Goal: Ask a question: Ask a question

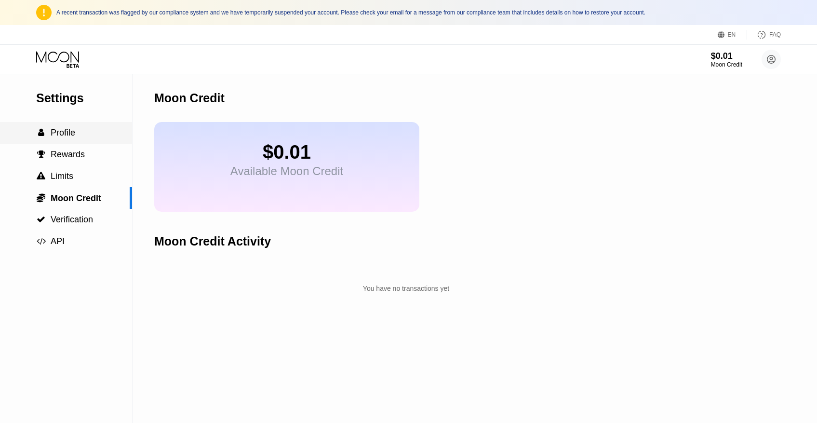
click at [58, 134] on span "Profile" at bounding box center [63, 133] width 25 height 10
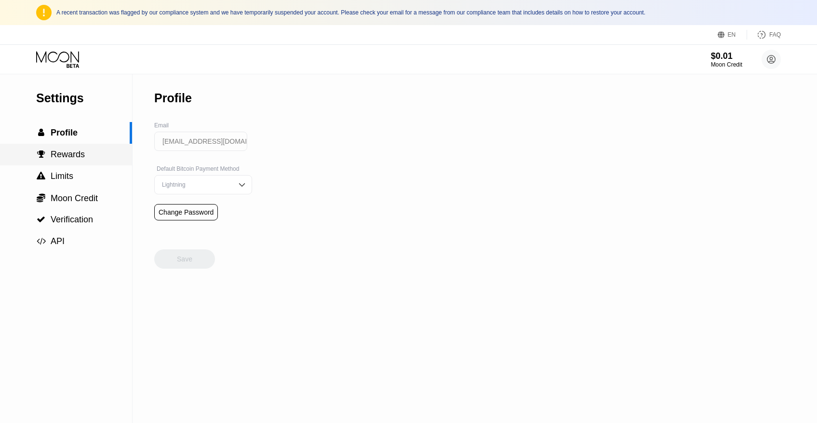
click at [63, 154] on span "Rewards" at bounding box center [68, 154] width 34 height 10
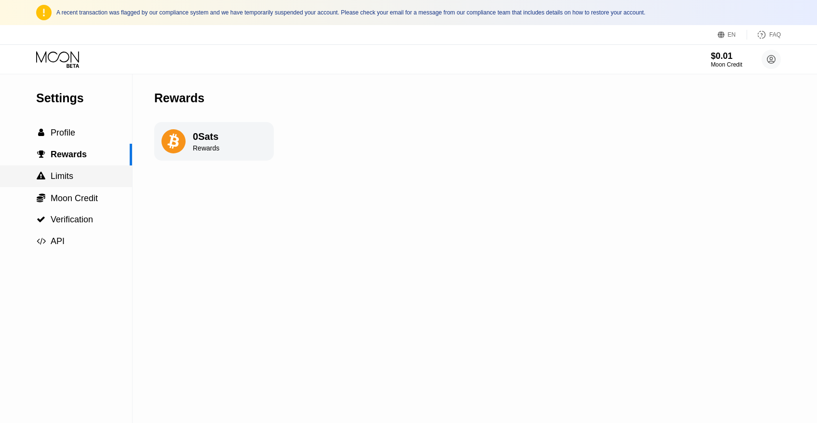
click at [67, 174] on span "Limits" at bounding box center [62, 176] width 23 height 10
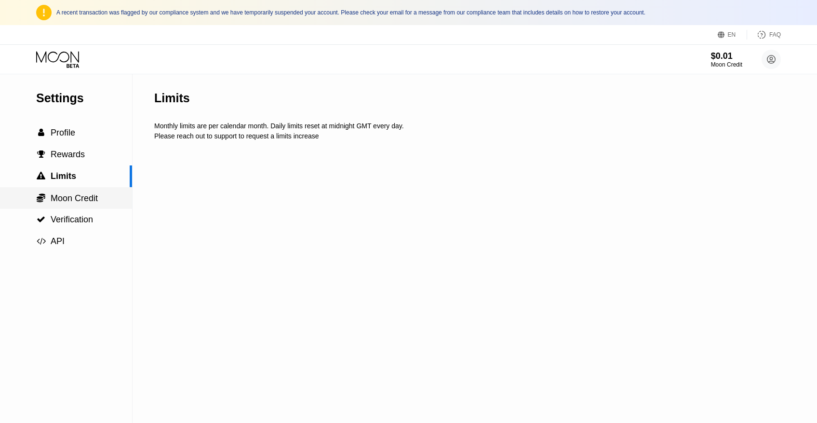
click at [72, 190] on div " Moon Credit" at bounding box center [66, 198] width 132 height 22
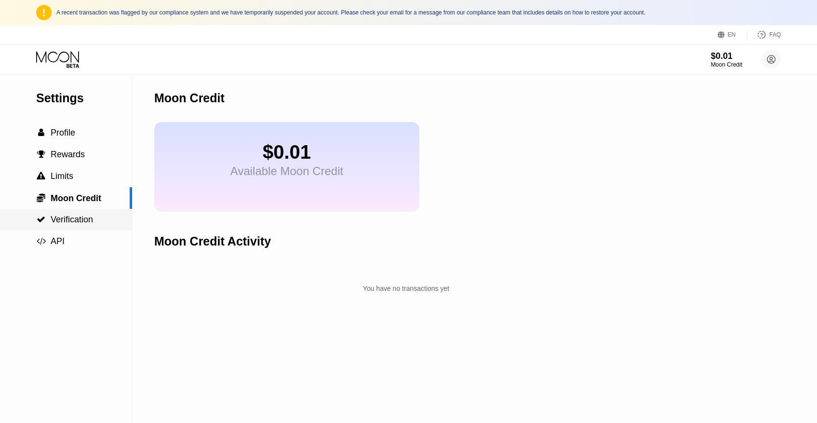
click at [81, 215] on span "Verification" at bounding box center [72, 219] width 42 height 10
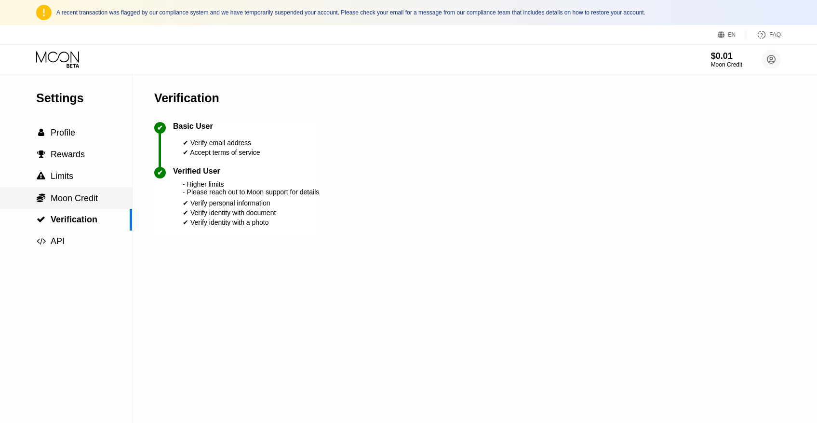
click at [80, 195] on span "Moon Credit" at bounding box center [74, 198] width 47 height 10
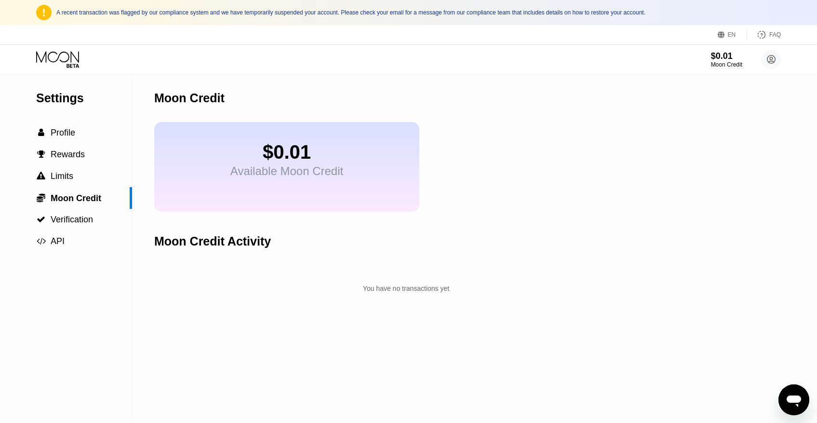
click at [794, 399] on icon "Открыть окно обмена сообщениями" at bounding box center [793, 401] width 14 height 12
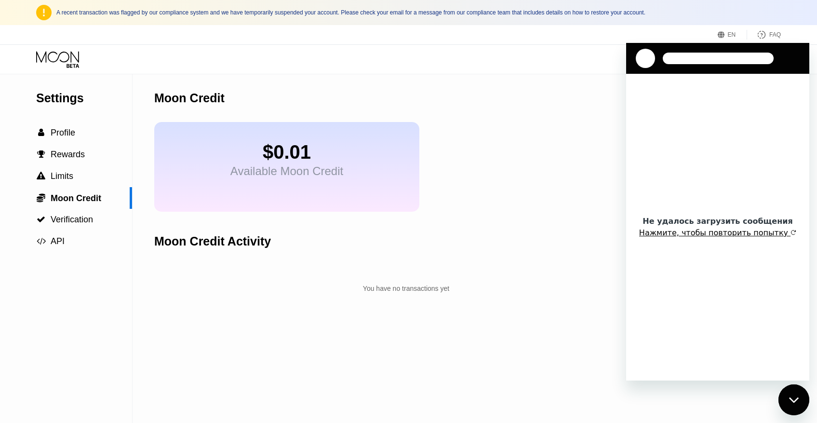
click at [722, 232] on button "Нажмите, чтобы повторить попытку" at bounding box center [717, 233] width 157 height 10
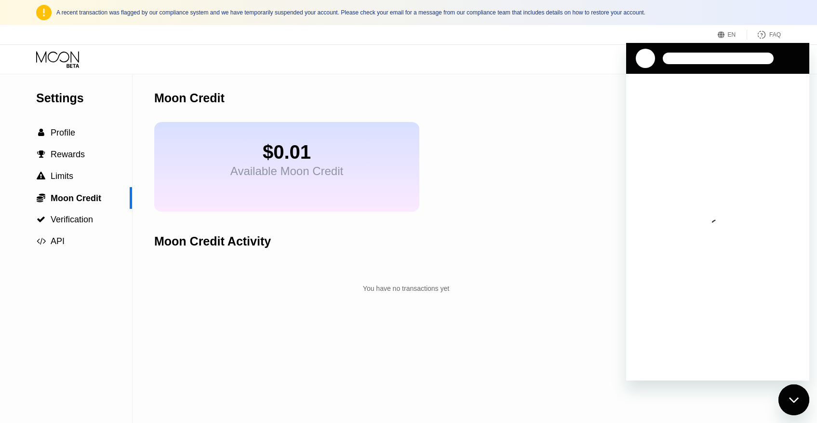
click at [788, 399] on div "Закрыть окно обмена сообщениями" at bounding box center [793, 399] width 29 height 29
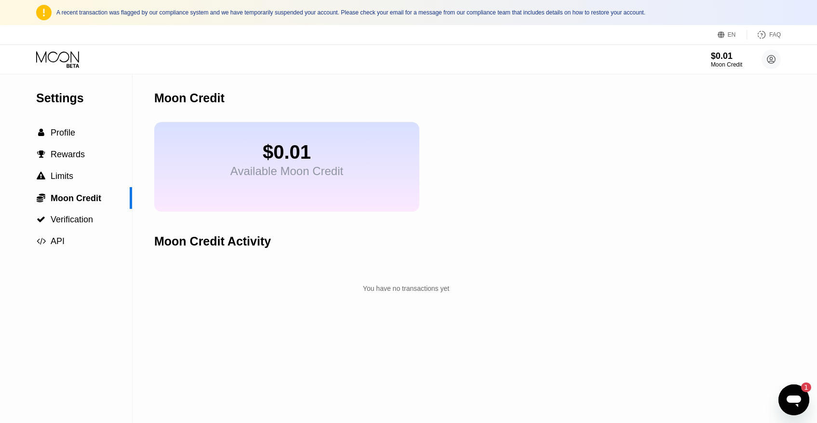
click at [788, 399] on icon "Открыть окно обмена сообщениями, 1 непрочитанное сообщение" at bounding box center [793, 401] width 14 height 12
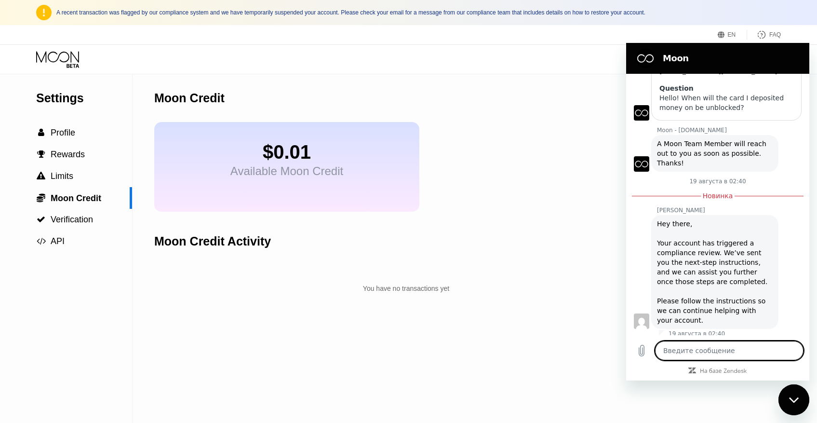
scroll to position [143, 0]
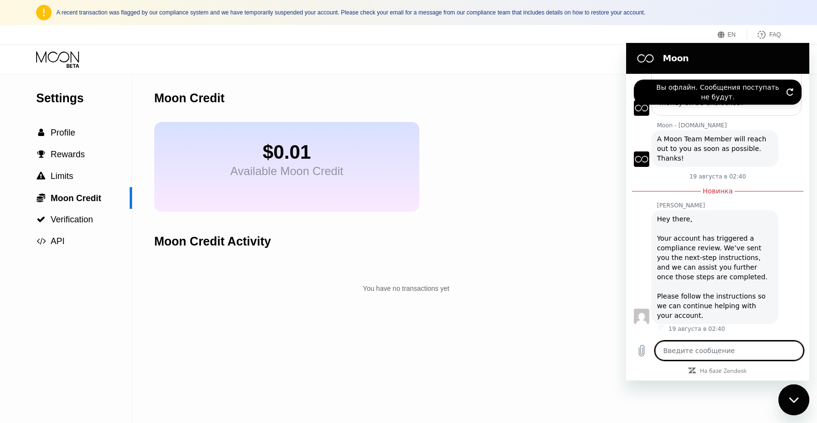
type textarea "x"
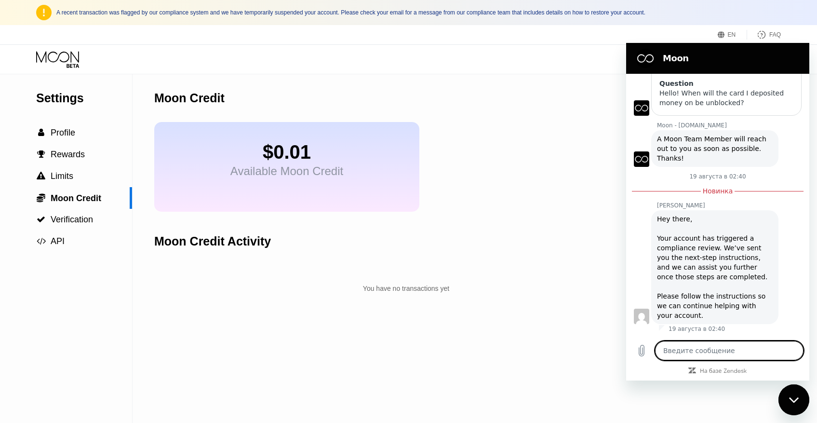
click at [681, 358] on textarea at bounding box center [729, 350] width 148 height 19
type textarea "Р"
type textarea "x"
type textarea "Р"
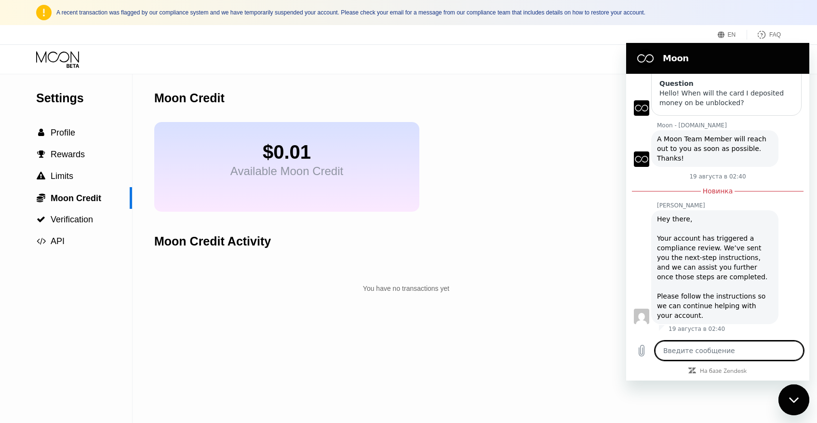
type textarea "x"
type textarea "Ру"
type textarea "x"
type textarea "Руд"
type textarea "x"
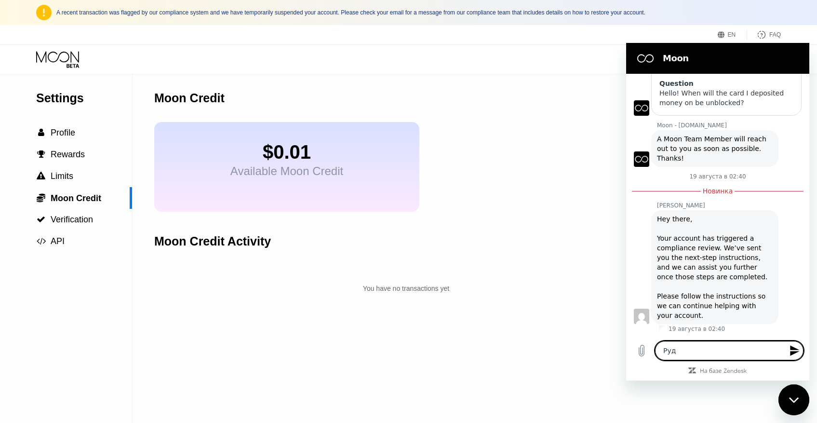
type textarea "Рудд"
type textarea "x"
type textarea "Руддщ"
type textarea "x"
type textarea "Рудд"
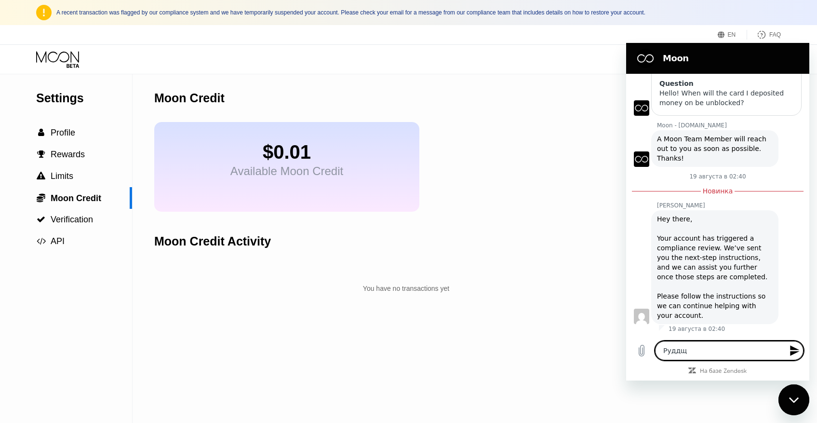
type textarea "x"
type textarea "Руд"
type textarea "x"
type textarea "Ру"
type textarea "x"
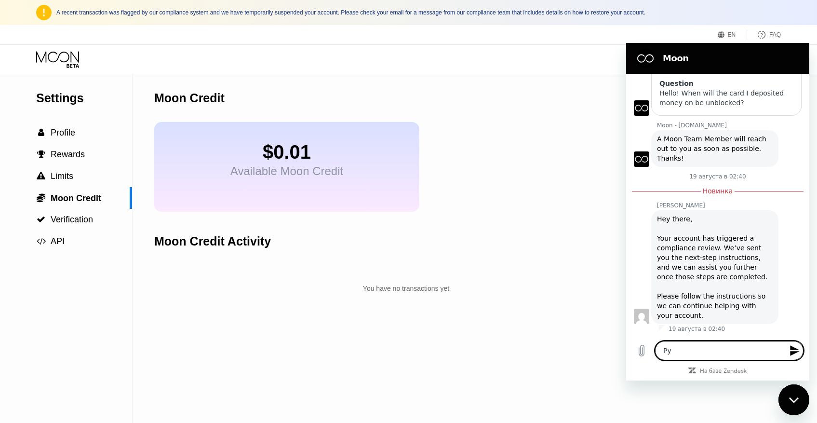
type textarea "Р"
type textarea "x"
type textarea "H"
type textarea "x"
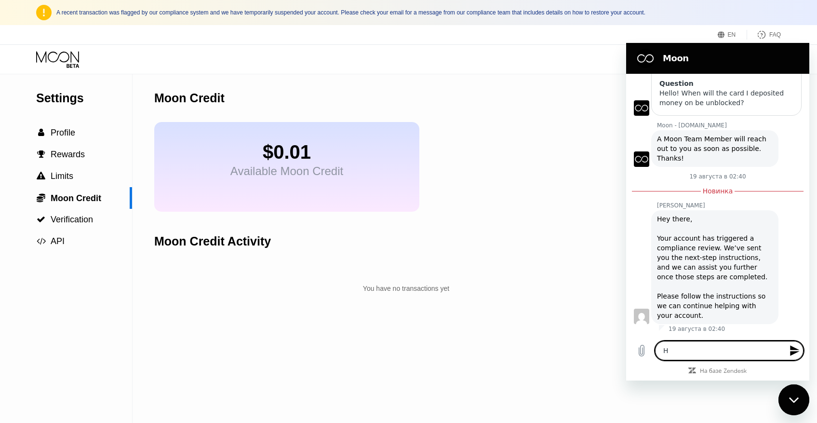
type textarea "He"
type textarea "x"
type textarea "Hel"
type textarea "x"
type textarea "Hell"
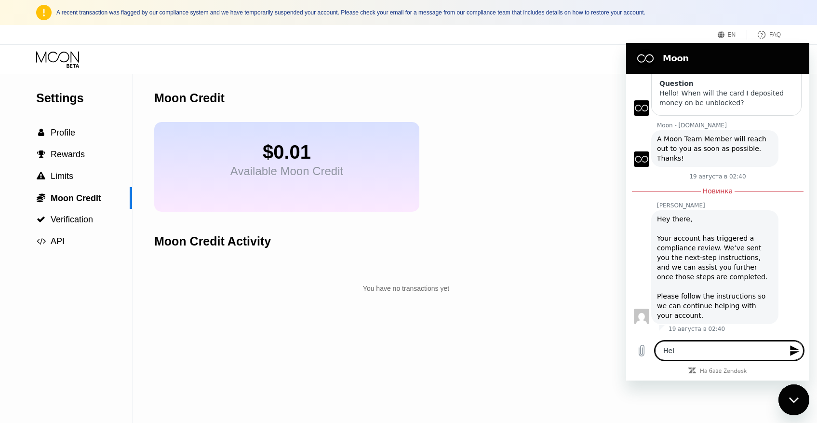
type textarea "x"
type textarea "Hello"
type textarea "x"
type textarea "Hello!"
type textarea "x"
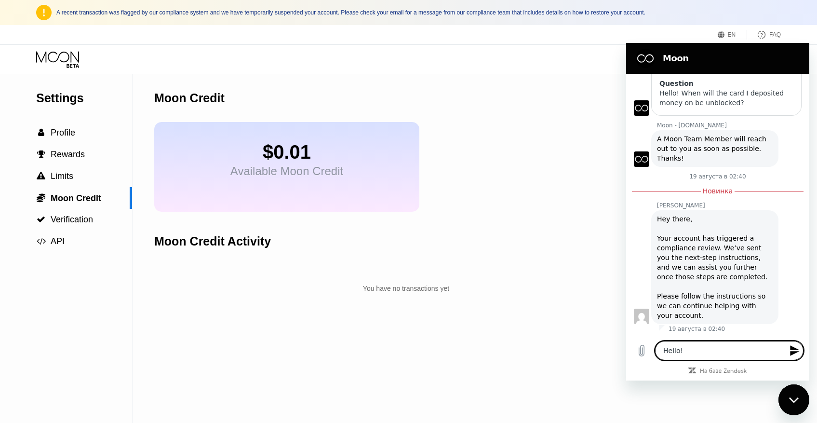
type textarea "Hello!"
type textarea "x"
type textarea "Hello! W"
type textarea "x"
type textarea "Hello! Wh"
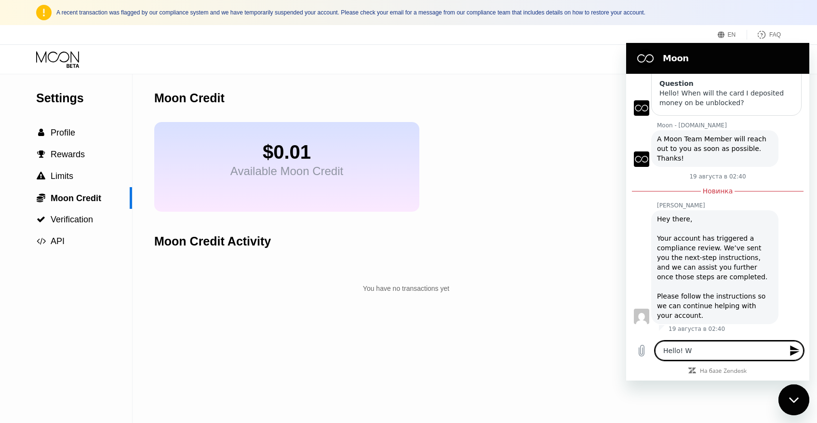
type textarea "x"
type textarea "Hello! Wha"
type textarea "x"
type textarea "Hello! What"
type textarea "x"
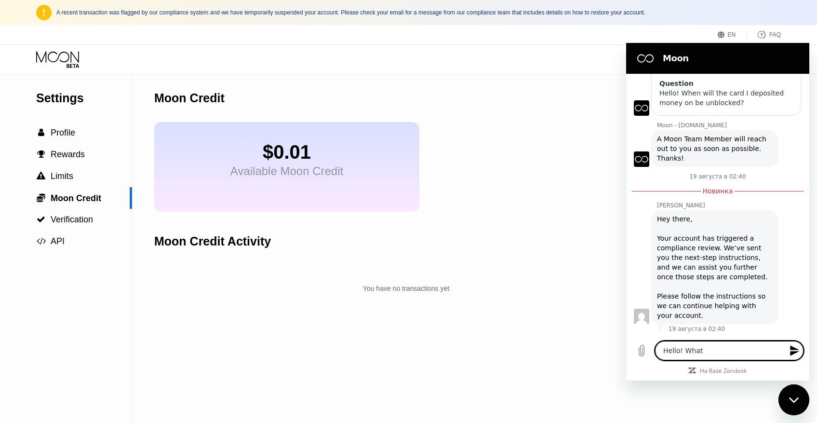
type textarea "Hello! What"
type textarea "x"
type textarea "Hello! What i"
type textarea "x"
type textarea "Hello! What in"
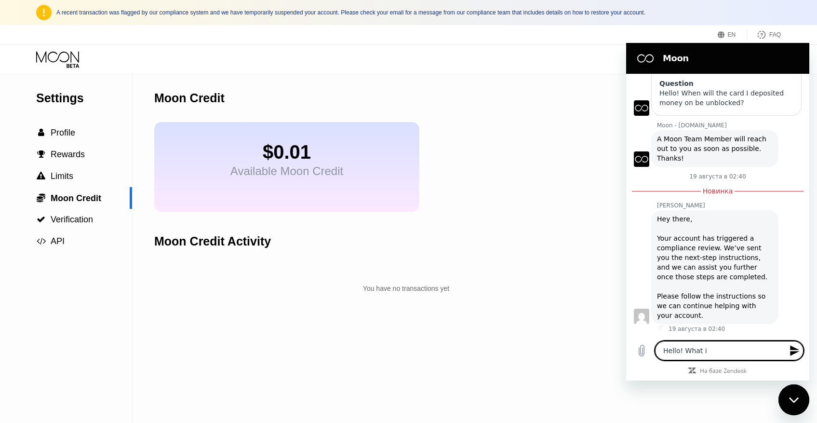
type textarea "x"
type textarea "Hello! What i"
type textarea "x"
type textarea "Hello! What in"
type textarea "x"
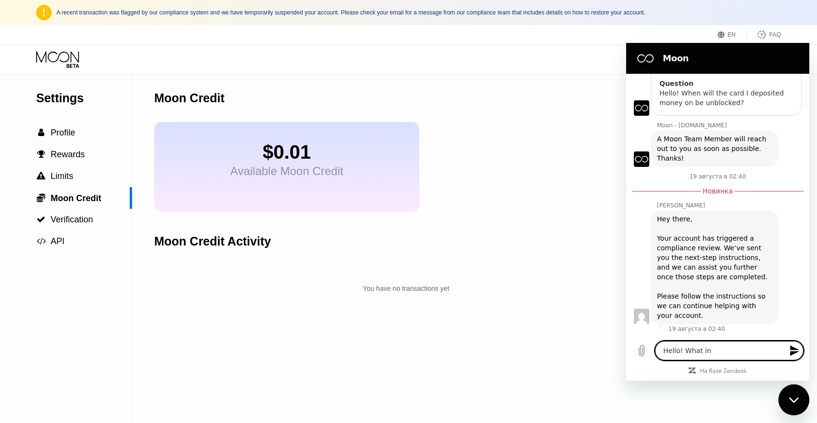
type textarea "Hello! What ins"
type textarea "x"
type textarea "Hello! What inst"
type textarea "x"
type textarea "Hello! What instr"
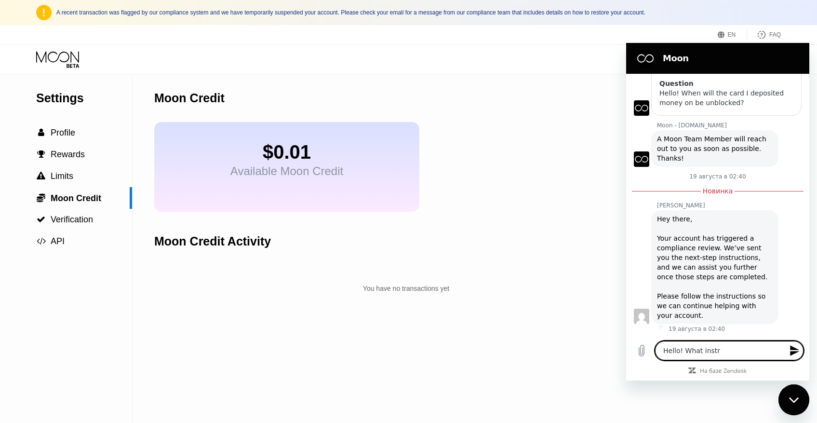
type textarea "x"
type textarea "Hello! What instru"
type textarea "x"
type textarea "Hello! What instruc"
type textarea "x"
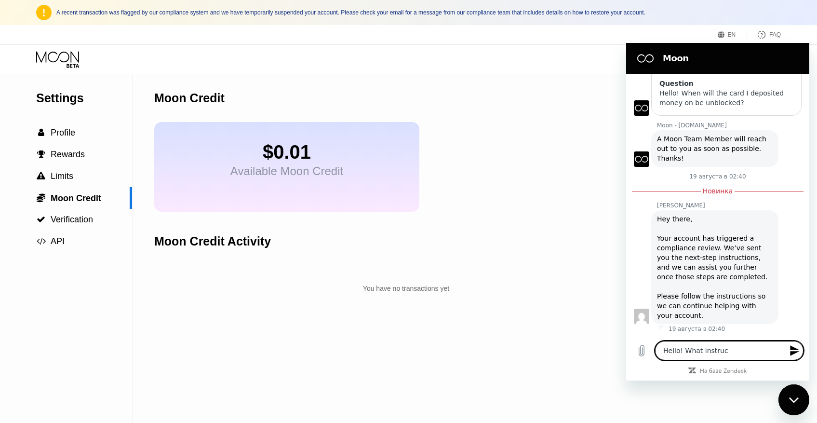
type textarea "Hello! What instruct"
type textarea "x"
type textarea "Hello! What instructi"
type textarea "x"
type textarea "Hello! What instructio"
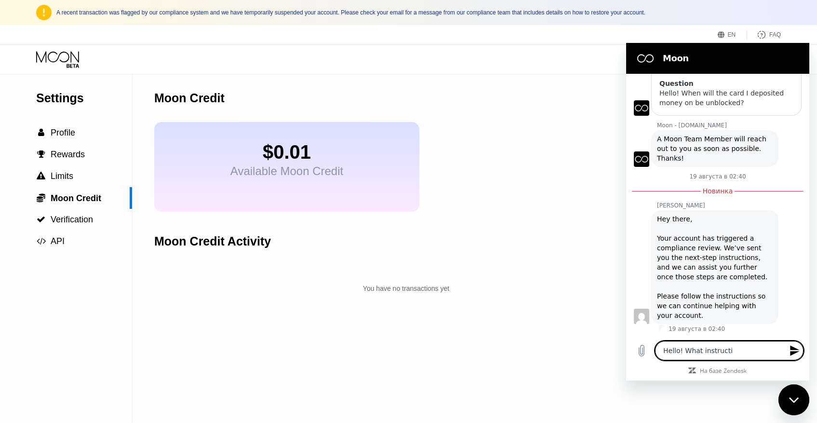
type textarea "x"
type textarea "Hello! What instruction"
type textarea "x"
type textarea "Hello! What instructions"
type textarea "x"
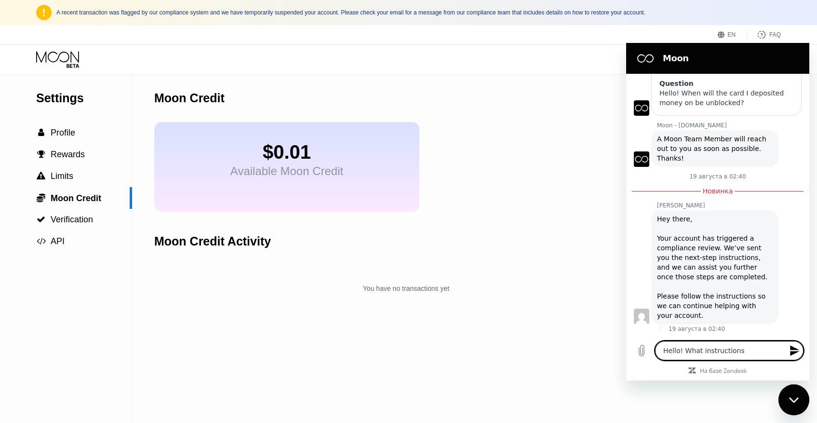
type textarea "Hello! What instructions"
type textarea "x"
type textarea "Hello! What instructions n"
type textarea "x"
type textarea "Hello! What instructions ne"
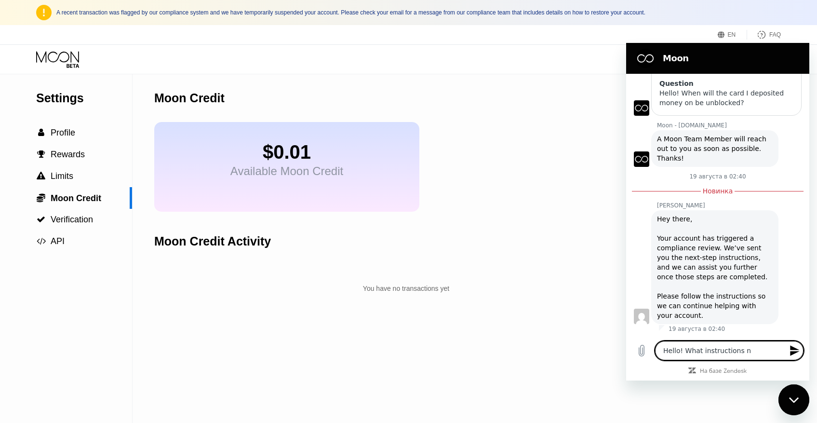
type textarea "x"
type textarea "Hello! What instructions nee"
type textarea "x"
type textarea "Hello! What instructions need"
type textarea "x"
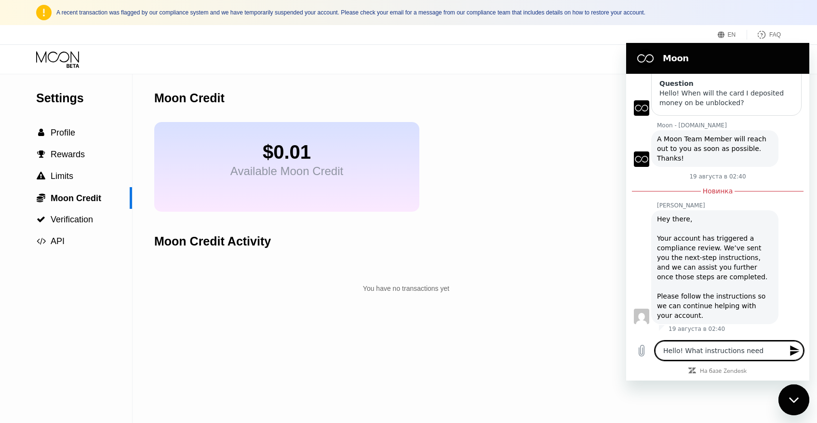
type textarea "Hello! What instructions need"
type textarea "x"
type textarea "Hello! What instructions need f"
type textarea "x"
type textarea "Hello! What instructions need fo"
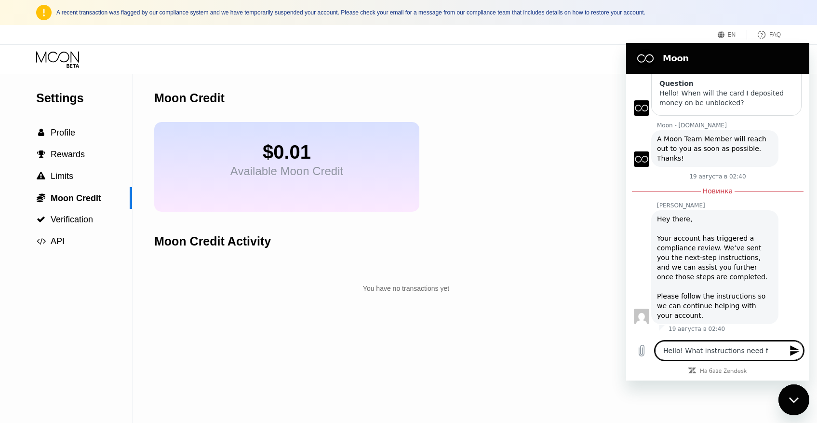
type textarea "x"
type textarea "Hello! What instructions need foo"
type textarea "x"
type textarea "Hello! What instructions need fool"
type textarea "x"
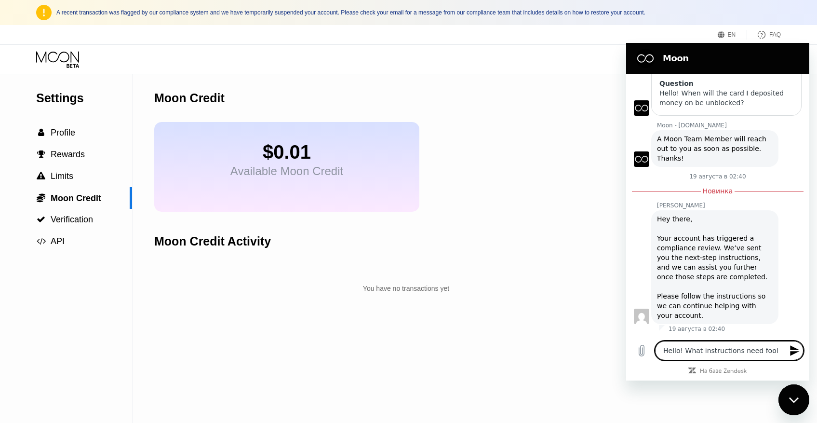
type textarea "Hello! What instructions need foo"
type textarea "x"
type textarea "Hello! What instructions need fo"
type textarea "x"
type textarea "Hello! What instructions need fol"
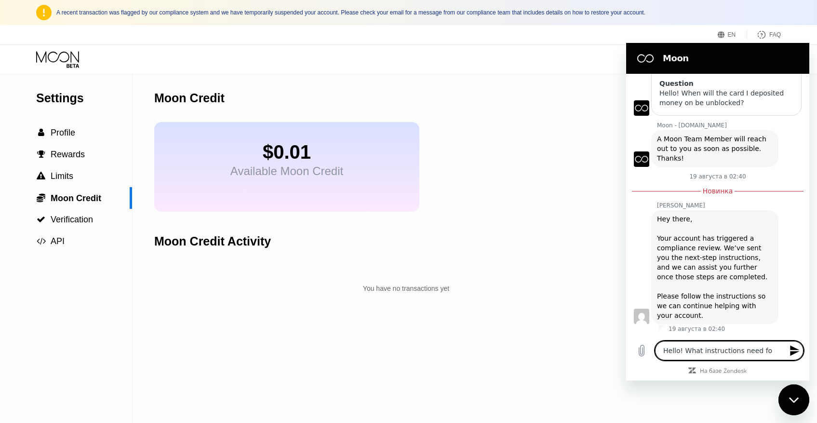
type textarea "x"
type textarea "Hello! What instructions need foll"
type textarea "x"
type textarea "Hello! What instructions need follo"
type textarea "x"
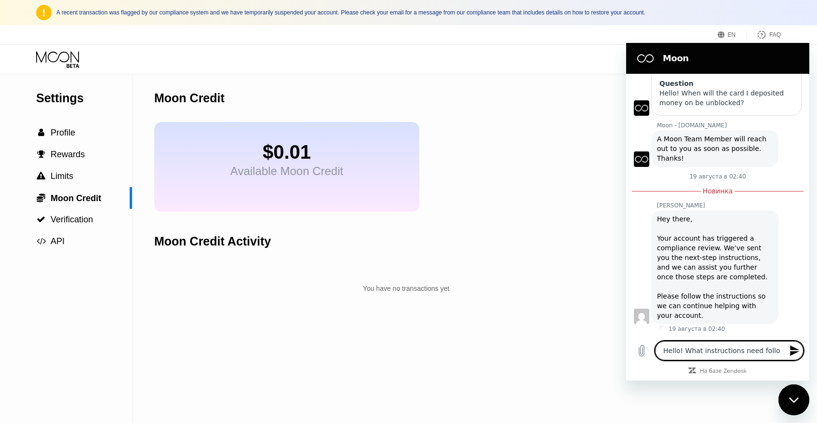
type textarea "Hello! What instructions need follow"
type textarea "x"
type textarea "Hello! What instructions need followe"
type textarea "x"
type textarea "Hello! What instructions need followed"
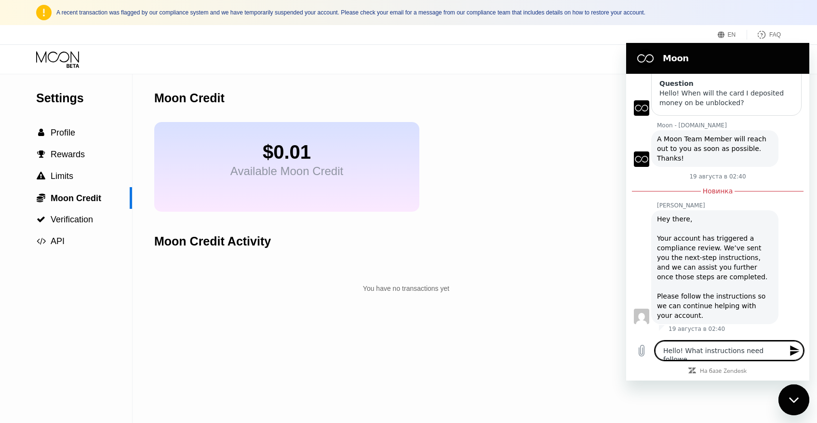
type textarea "x"
click at [757, 349] on textarea "Hello! What instructions need followed" at bounding box center [729, 350] width 148 height 19
click at [783, 351] on textarea "Hello! What instructions need followed" at bounding box center [729, 350] width 148 height 19
type textarea "Hello! What instructions need followe"
type textarea "x"
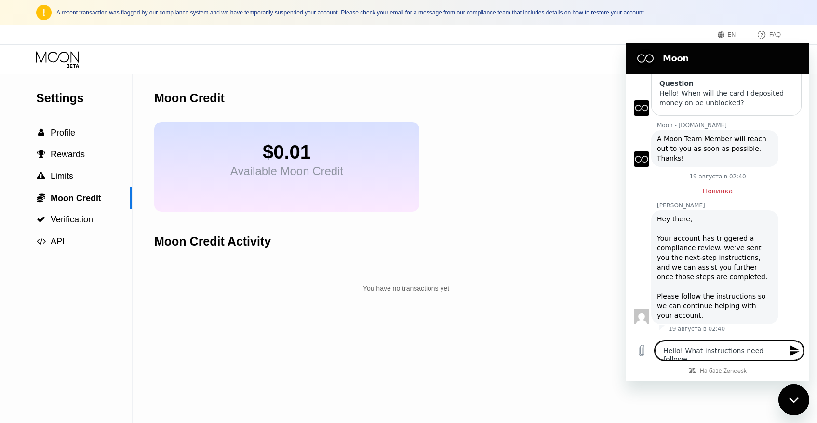
type textarea "Hello! What instructions need follow"
type textarea "x"
click at [755, 350] on textarea "Hello! What instructions need follow" at bounding box center [729, 350] width 148 height 19
type textarea "Hello! What instructions need follow"
type textarea "x"
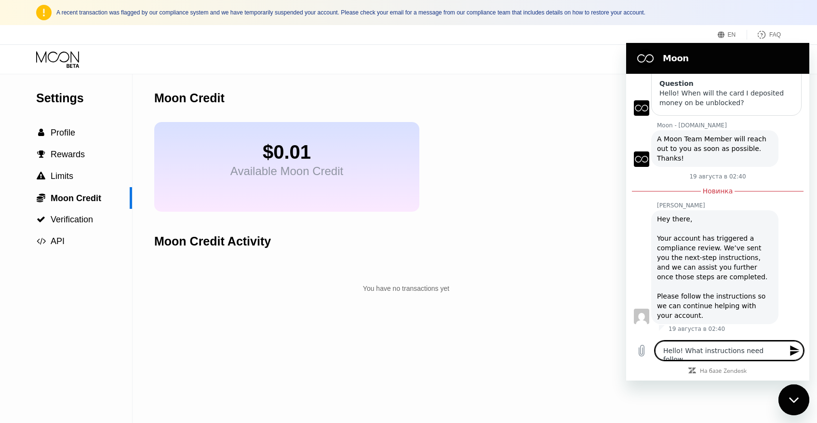
type textarea "Hello! What instructions need I follow"
type textarea "x"
click at [779, 349] on textarea "Hello! What instructions need I follow" at bounding box center [729, 350] width 148 height 19
type textarea "Hello! What instructions need I follow?"
type textarea "x"
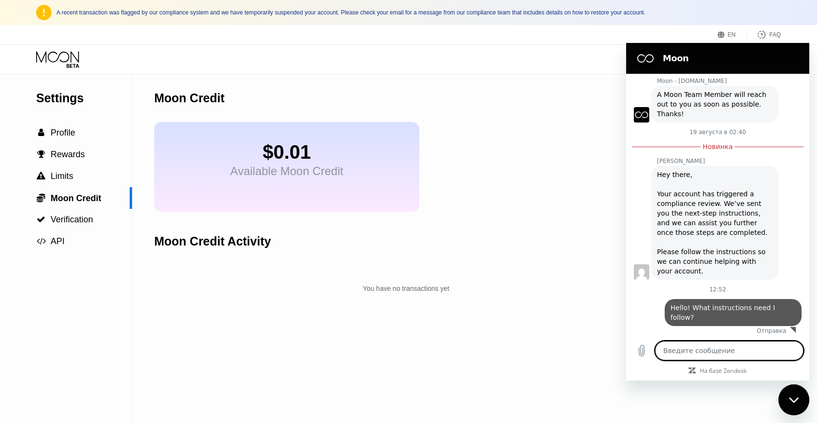
scroll to position [189, 0]
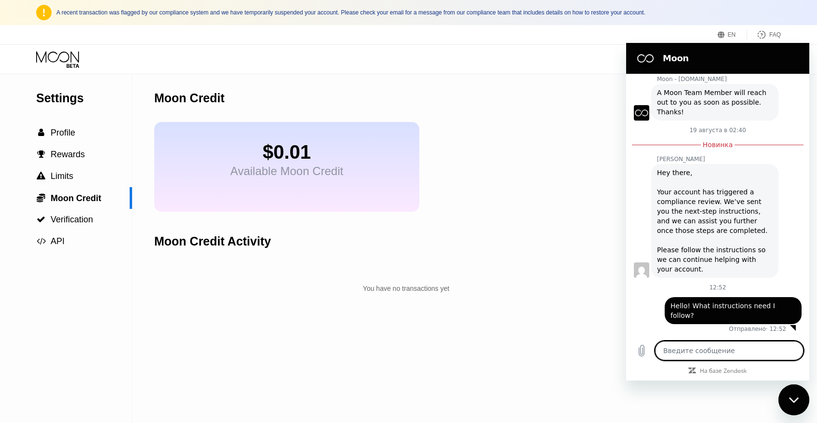
type textarea "x"
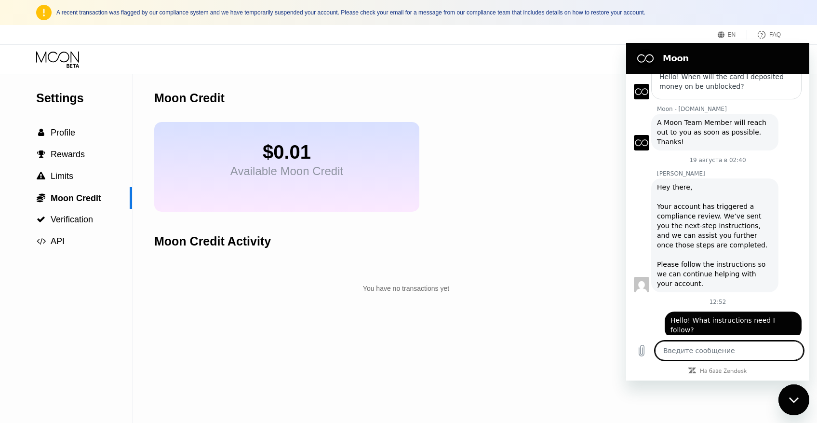
scroll to position [174, 0]
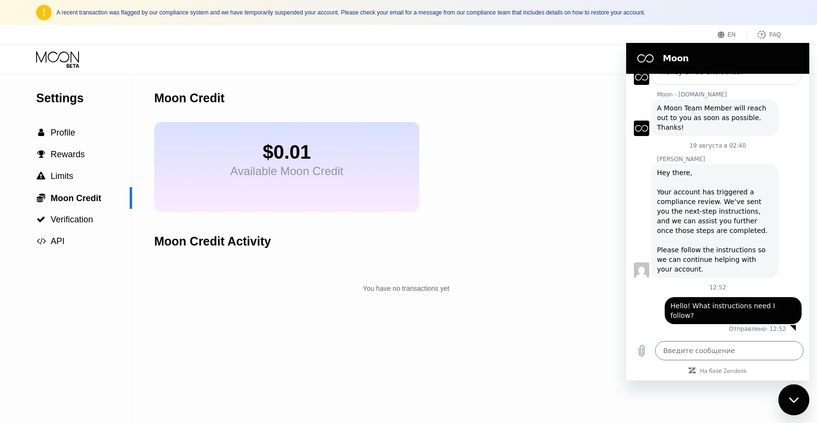
type textarea "x"
